Goal: Task Accomplishment & Management: Use online tool/utility

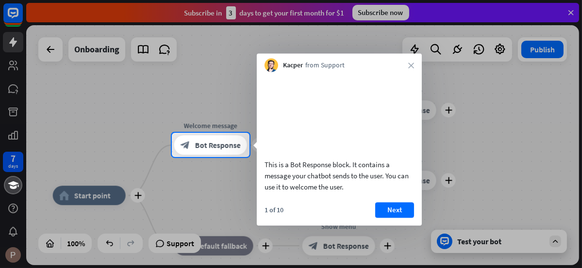
drag, startPoint x: 391, startPoint y: 223, endPoint x: 395, endPoint y: 227, distance: 5.2
click at [395, 218] on button "Next" at bounding box center [394, 210] width 39 height 16
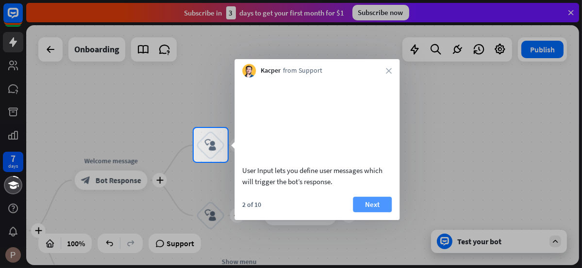
click at [376, 212] on button "Next" at bounding box center [372, 205] width 39 height 16
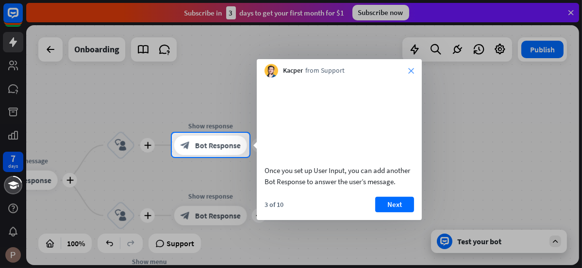
click at [414, 69] on div "Kacper from Support close" at bounding box center [339, 68] width 165 height 18
click at [414, 66] on div "Kacper from Support close" at bounding box center [339, 68] width 165 height 18
click at [412, 66] on div "Kacper from Support close" at bounding box center [339, 68] width 165 height 18
drag, startPoint x: 412, startPoint y: 66, endPoint x: 407, endPoint y: 72, distance: 8.0
click at [407, 72] on div "Kacper from Support close" at bounding box center [339, 68] width 165 height 18
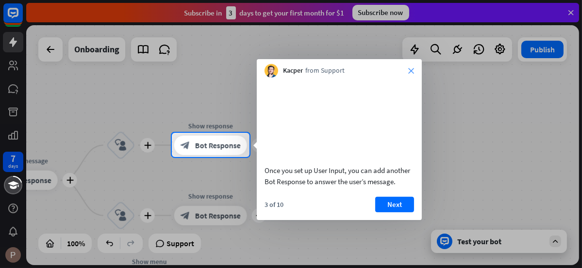
click at [409, 71] on icon "close" at bounding box center [411, 71] width 6 height 6
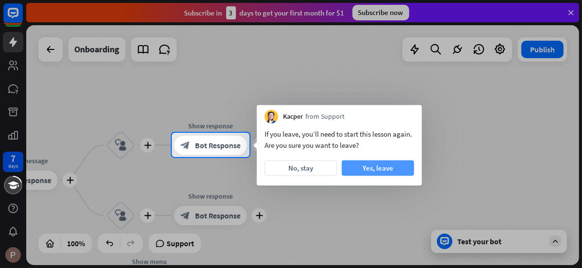
click at [360, 162] on button "Yes, leave" at bounding box center [378, 169] width 72 height 16
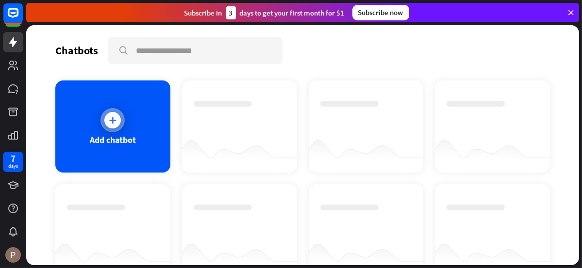
click at [110, 127] on div at bounding box center [112, 120] width 17 height 17
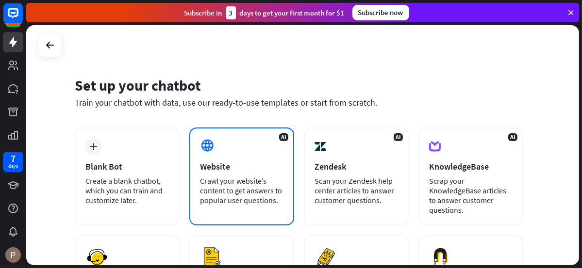
scroll to position [170, 0]
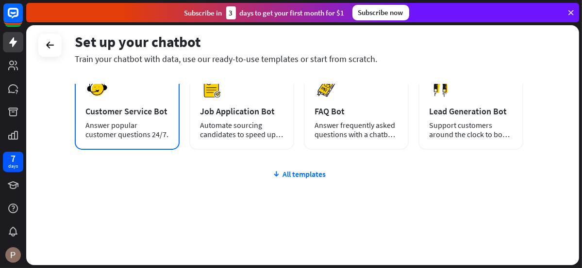
click at [126, 107] on div "Customer Service Bot" at bounding box center [126, 111] width 83 height 11
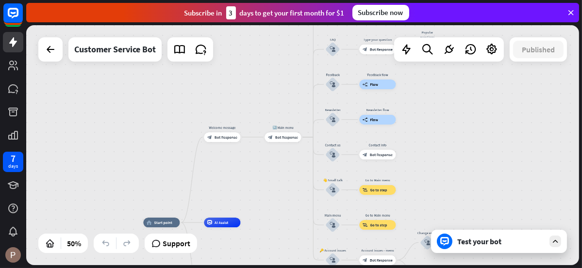
drag, startPoint x: 380, startPoint y: 134, endPoint x: 274, endPoint y: 195, distance: 122.2
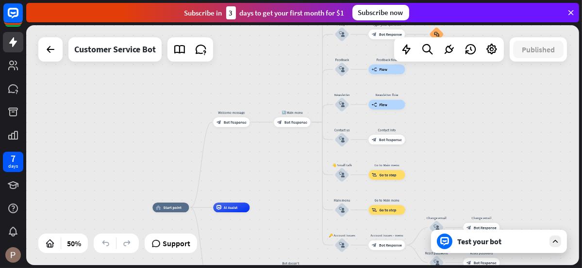
click at [498, 232] on div "Test your bot" at bounding box center [499, 241] width 136 height 23
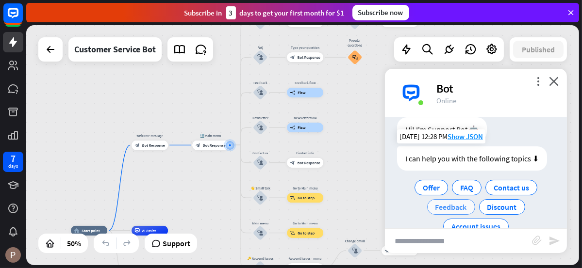
scroll to position [50, 0]
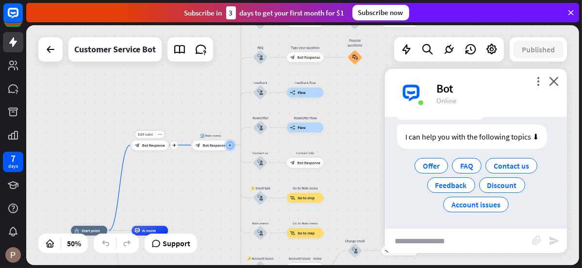
click at [156, 149] on div "block_bot_response Bot Response" at bounding box center [150, 146] width 36 height 10
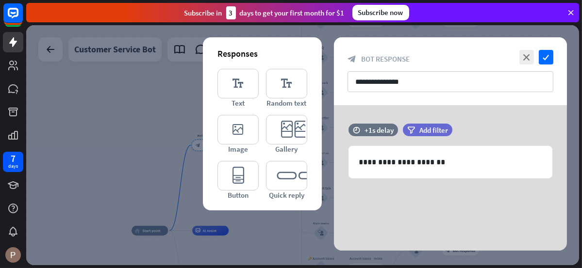
click at [153, 128] on div at bounding box center [302, 145] width 553 height 240
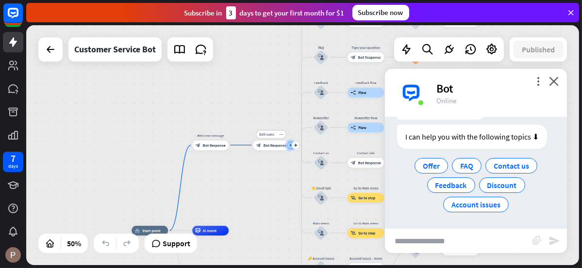
click at [272, 145] on span "Bot Response" at bounding box center [275, 145] width 23 height 5
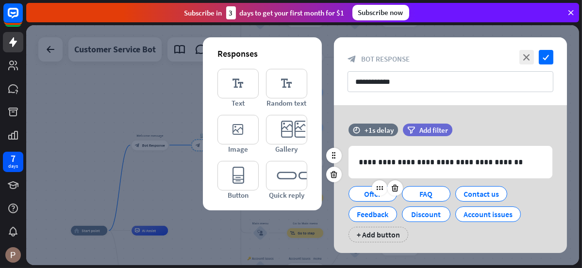
click at [365, 190] on div "Offer" at bounding box center [373, 194] width 32 height 15
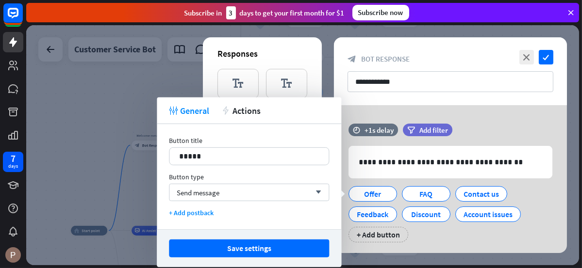
click at [117, 153] on div at bounding box center [302, 145] width 553 height 240
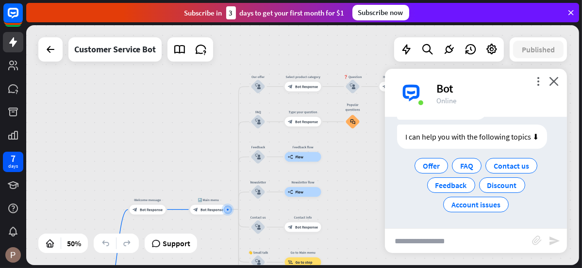
drag, startPoint x: 208, startPoint y: 96, endPoint x: 206, endPoint y: 177, distance: 81.1
click at [206, 177] on div "home_2 Start point Welcome message block_bot_response Bot Response 🔙 Main menu …" at bounding box center [302, 145] width 553 height 240
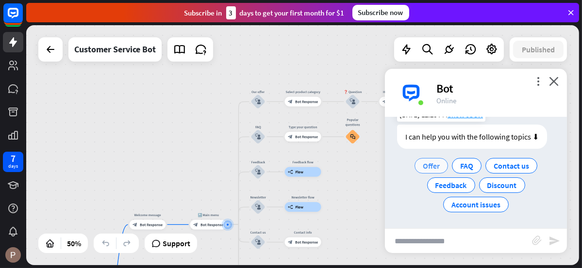
click at [434, 163] on span "Offer" at bounding box center [431, 166] width 17 height 10
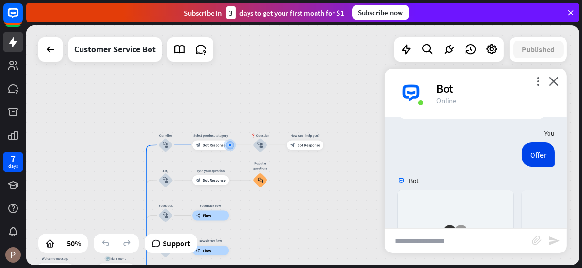
scroll to position [260, 0]
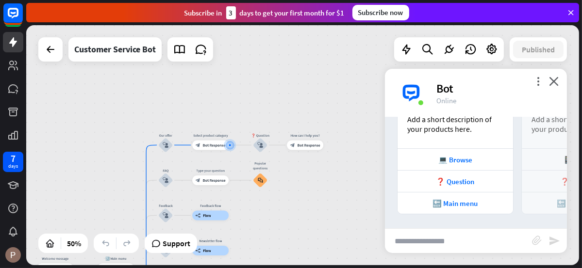
drag, startPoint x: 101, startPoint y: 179, endPoint x: 520, endPoint y: 103, distance: 425.7
click at [379, 133] on div "home_2 Start point Welcome message block_bot_response Bot Response 🔙 Main menu …" at bounding box center [302, 145] width 553 height 240
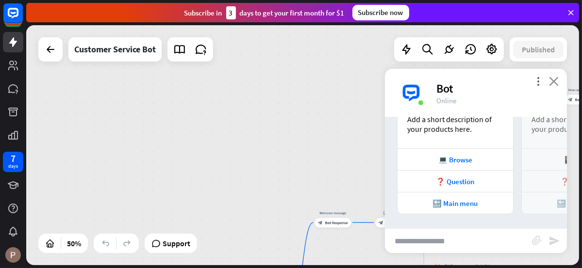
click at [552, 79] on icon "close" at bounding box center [554, 81] width 10 height 9
